Goal: Transaction & Acquisition: Obtain resource

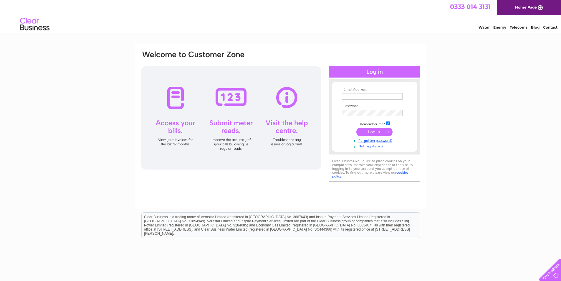
type input "[PERSON_NAME][EMAIL_ADDRESS][DOMAIN_NAME]"
click at [377, 133] on input "submit" at bounding box center [374, 132] width 36 height 8
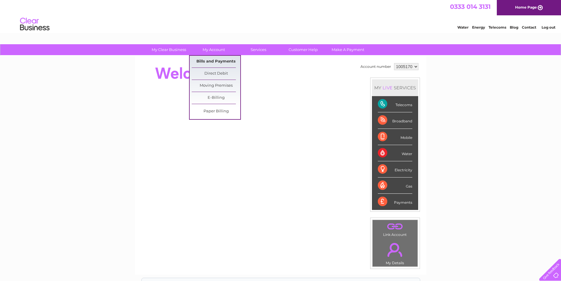
click at [216, 61] on link "Bills and Payments" at bounding box center [216, 62] width 49 height 12
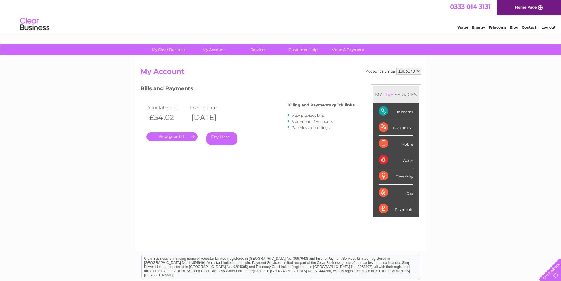
click at [173, 134] on link "." at bounding box center [171, 136] width 51 height 9
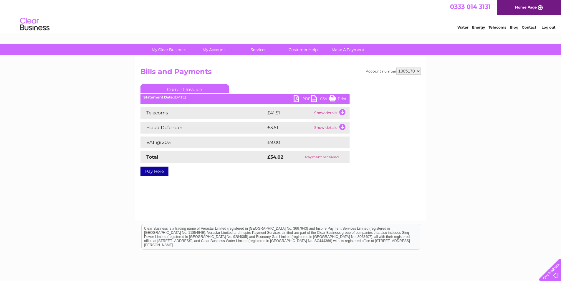
click at [301, 96] on link "PDF" at bounding box center [303, 99] width 18 height 9
click at [299, 97] on link "PDF" at bounding box center [303, 99] width 18 height 9
